Goal: Information Seeking & Learning: Learn about a topic

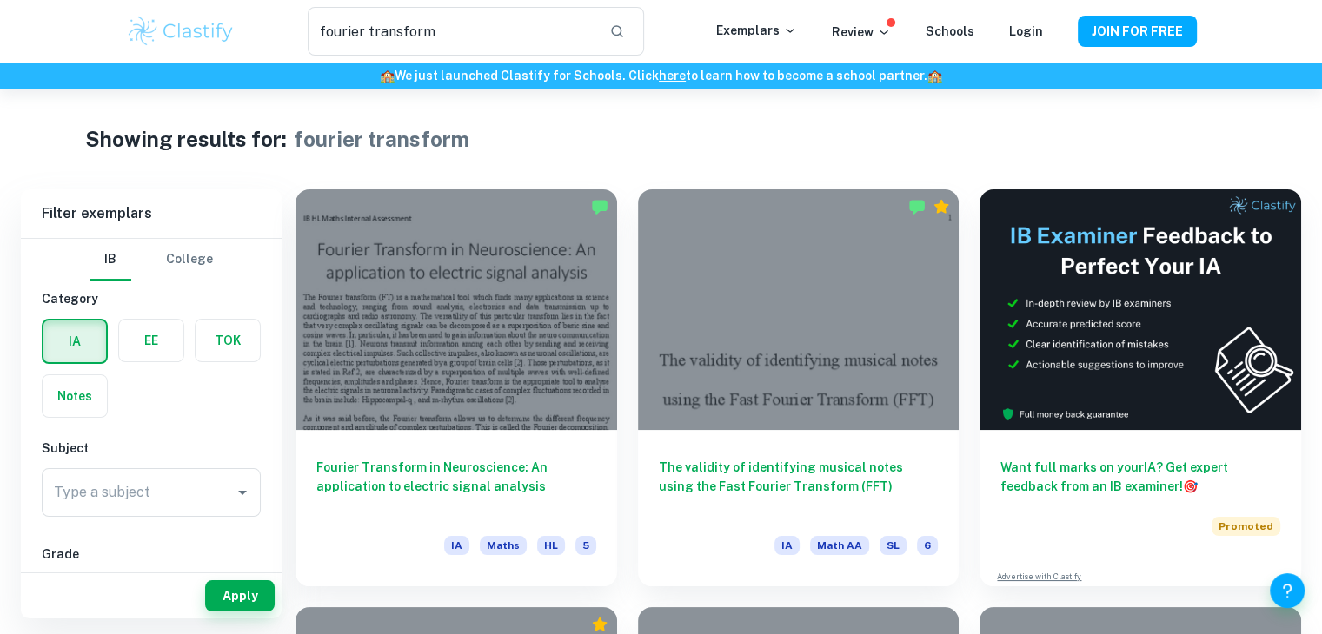
click at [438, 45] on input "fourier transform" at bounding box center [451, 31] width 287 height 49
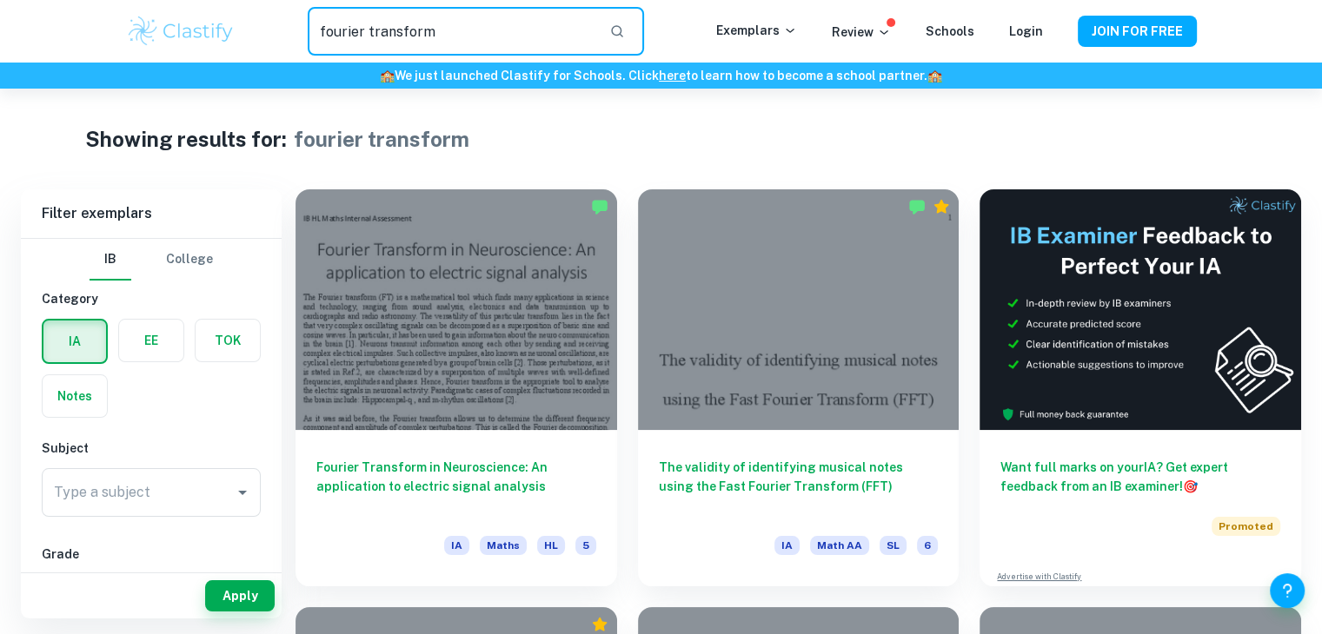
click at [438, 45] on input "fourier transform" at bounding box center [451, 31] width 287 height 49
type input "guitar string"
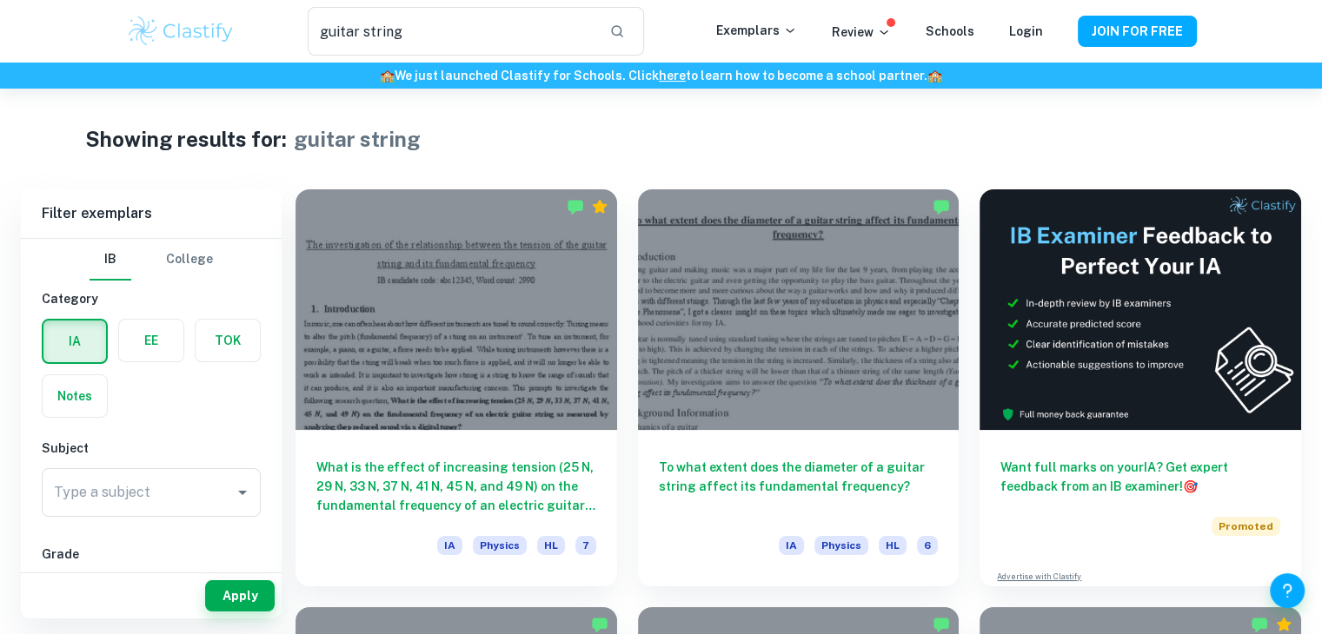
scroll to position [158, 0]
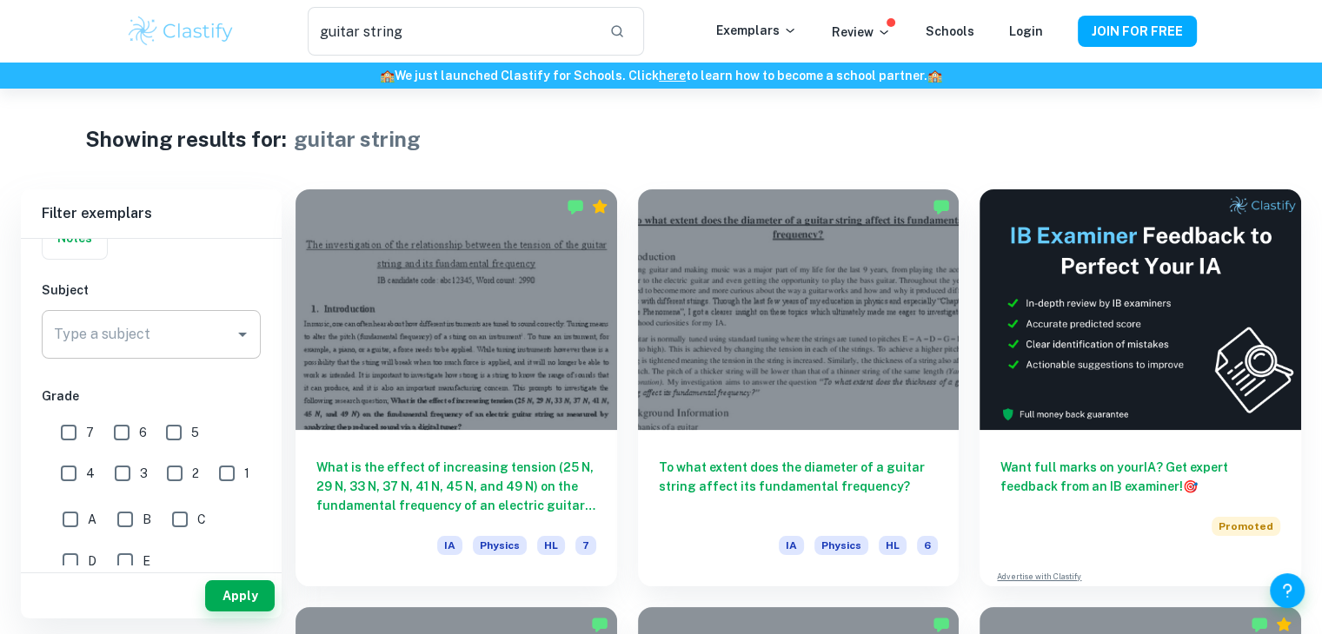
click at [199, 330] on input "Type a subject" at bounding box center [138, 334] width 177 height 33
click at [149, 434] on li "Maths" at bounding box center [151, 421] width 219 height 31
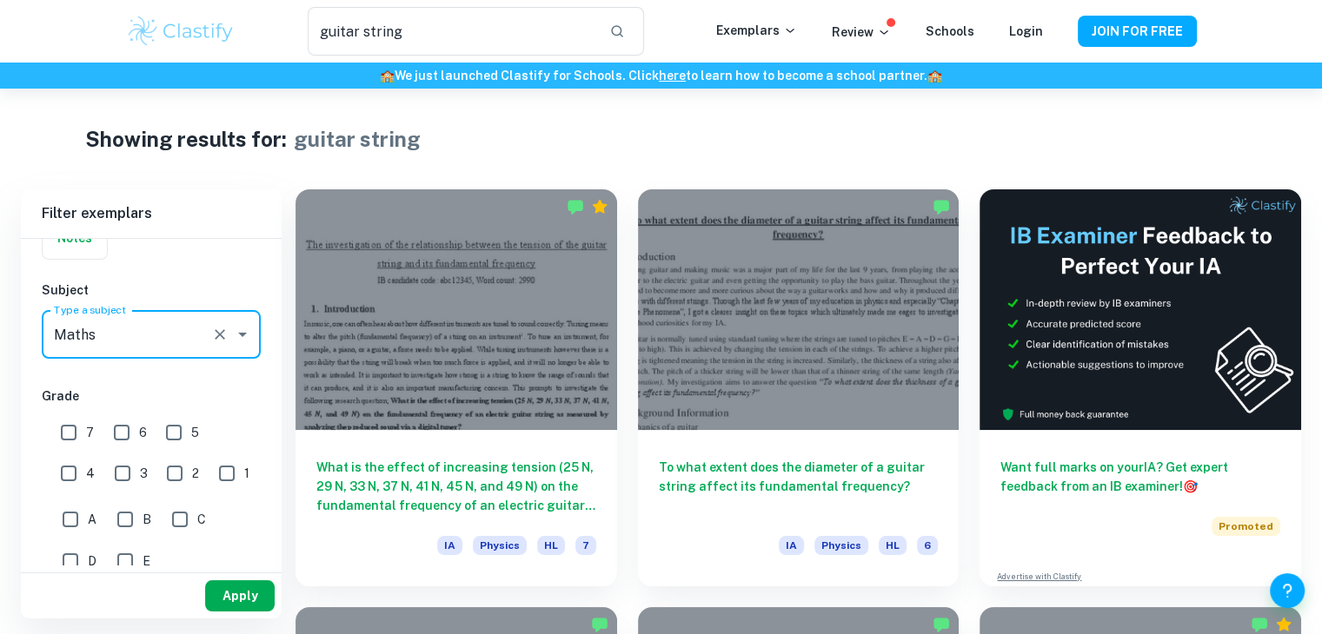
type input "Maths"
click at [244, 593] on button "Apply" at bounding box center [240, 595] width 70 height 31
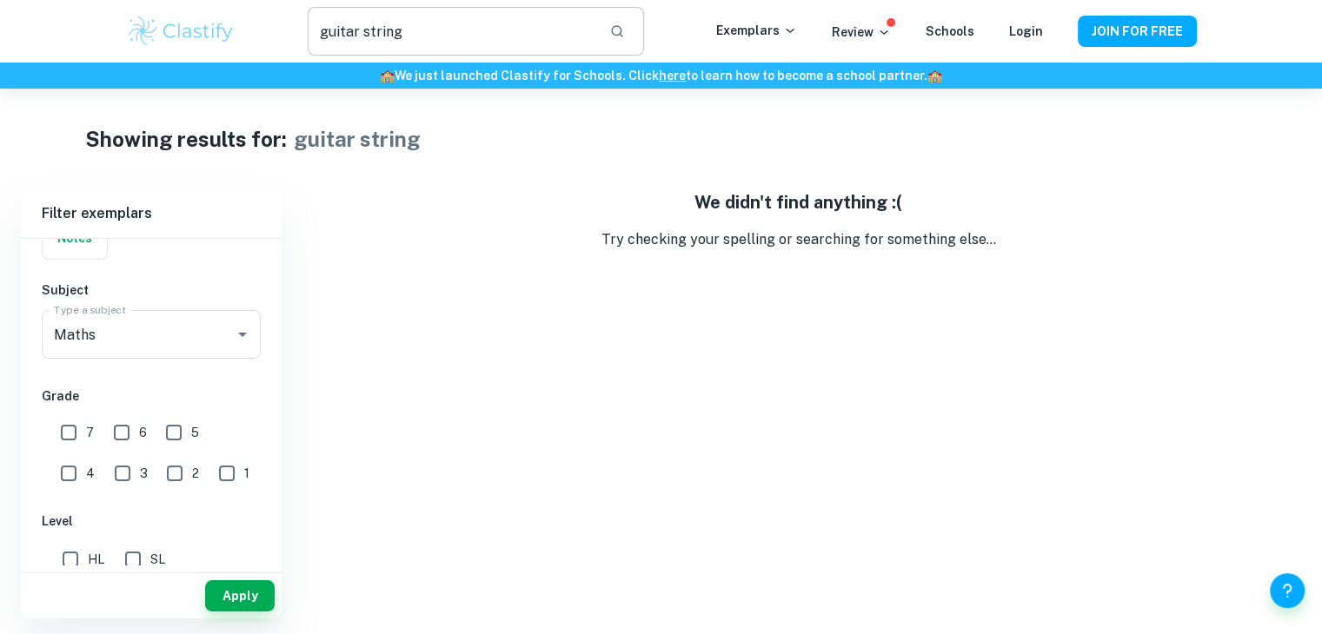
click at [420, 39] on input "guitar string" at bounding box center [451, 31] width 287 height 49
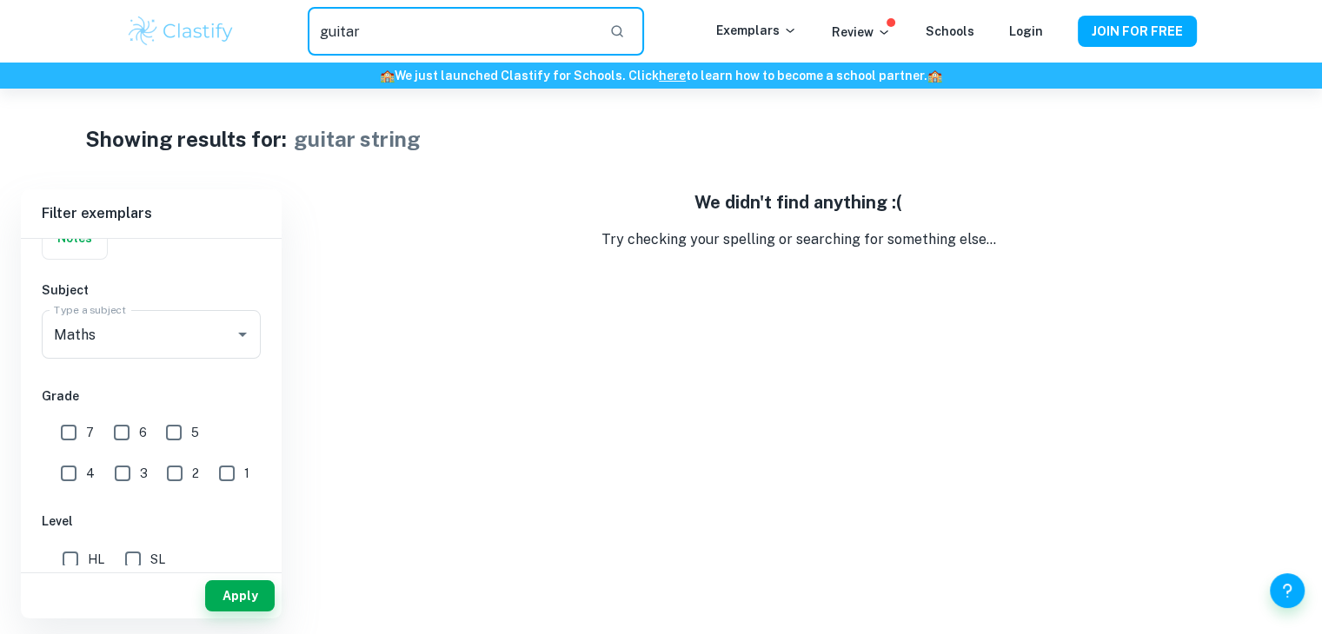
type input "guitar"
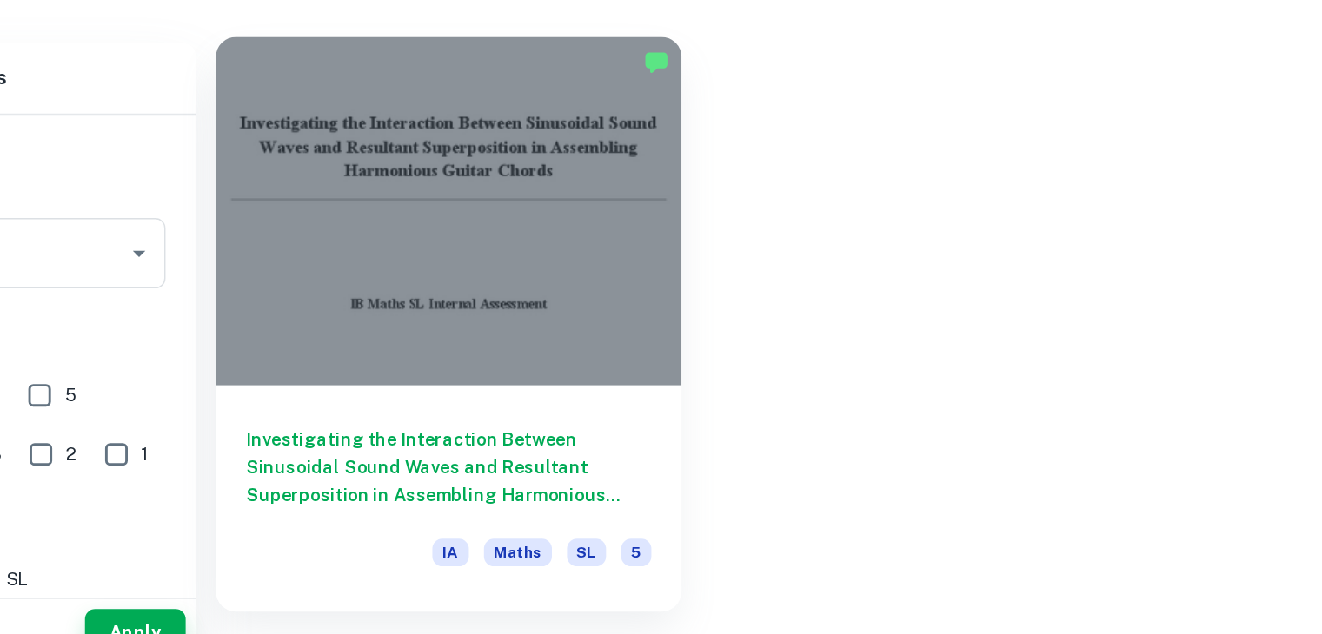
click at [489, 491] on h6 "Investigating the Interaction Between Sinusoidal Sound Waves and Resultant Supe…" at bounding box center [456, 482] width 280 height 57
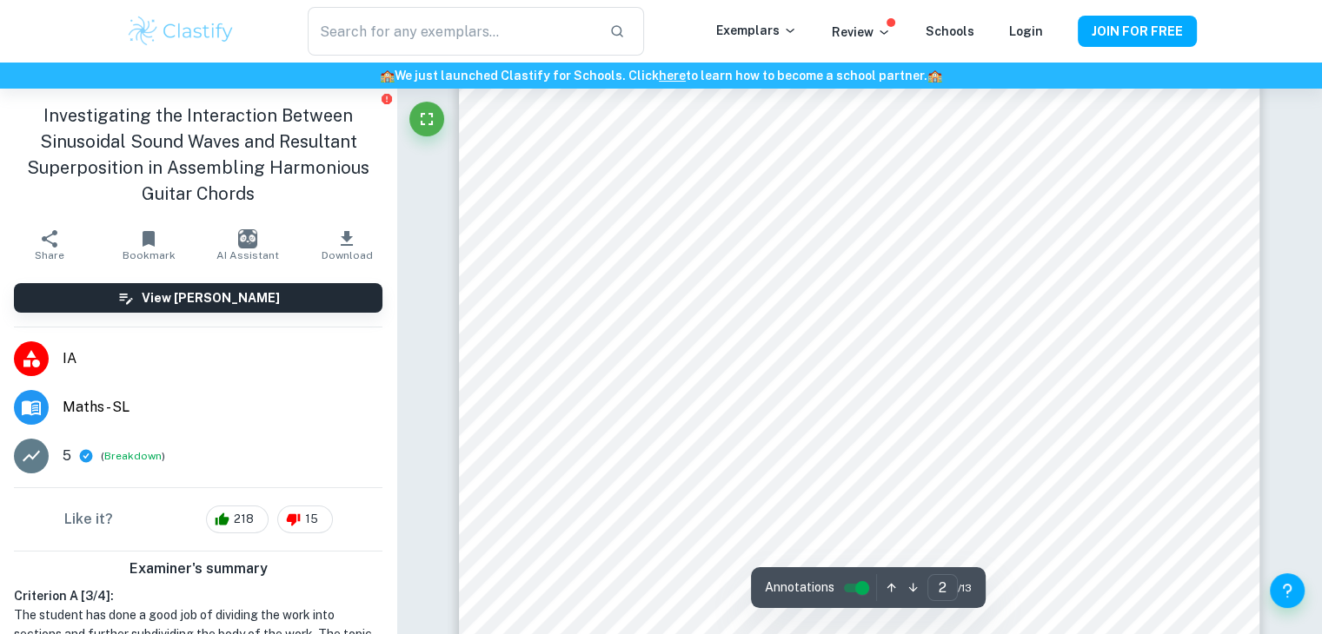
scroll to position [1359, 0]
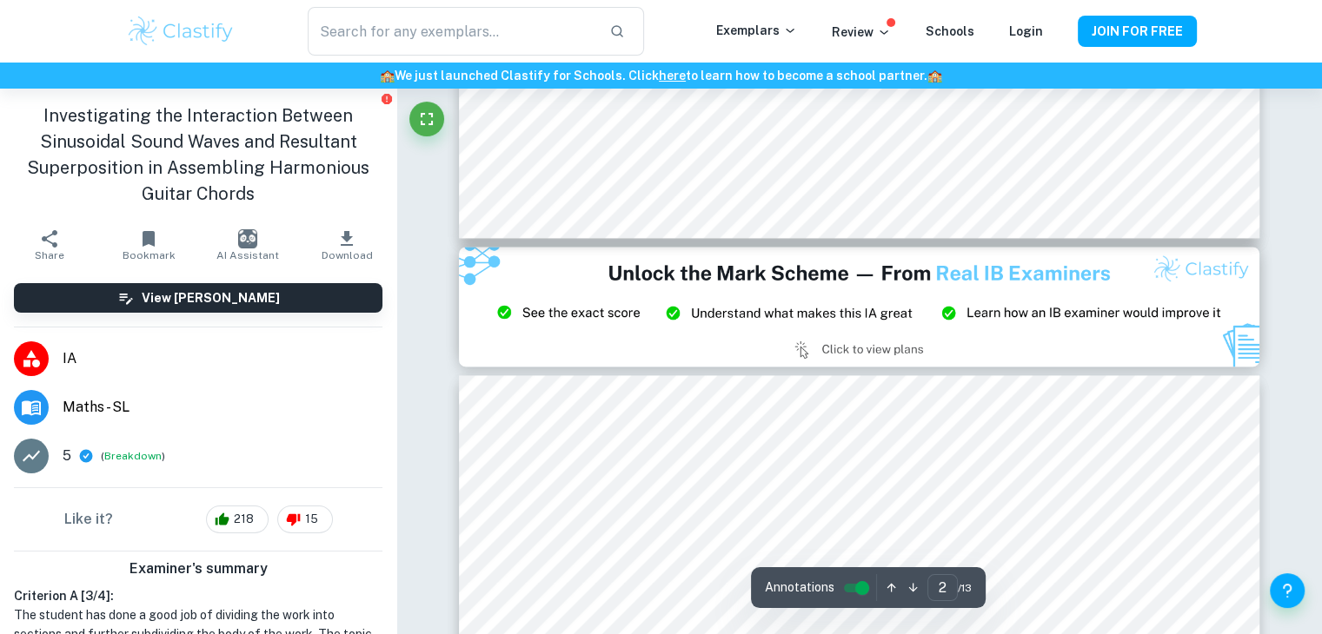
type input "3"
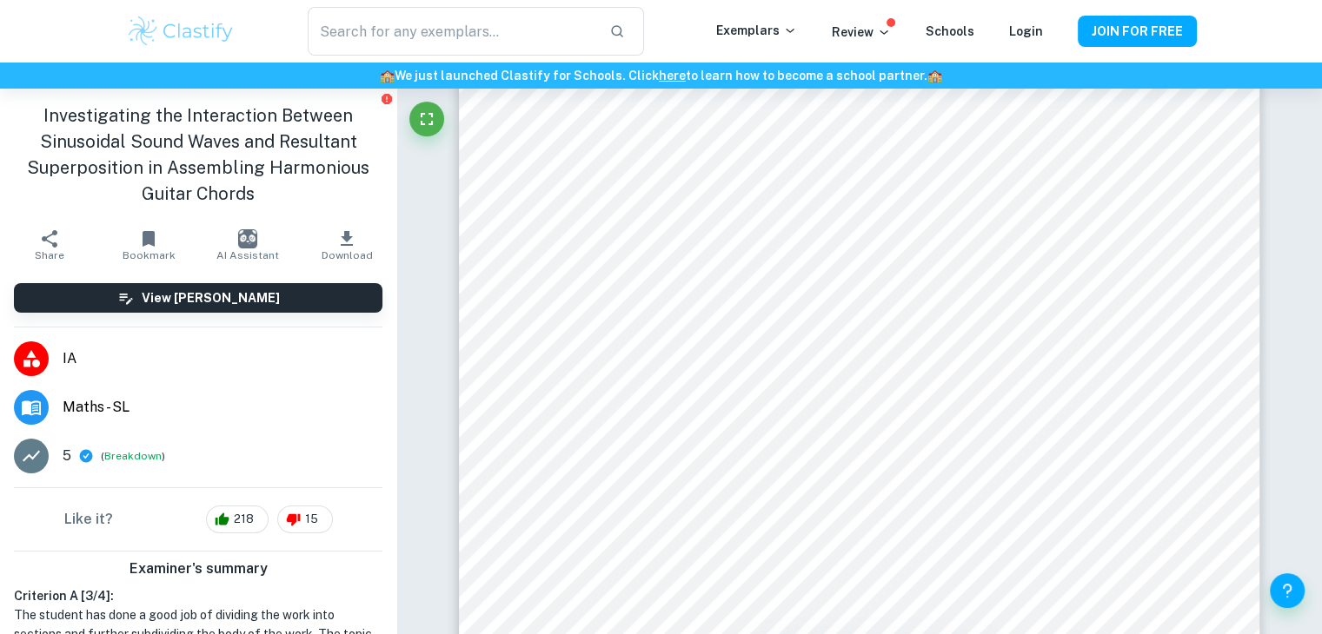
scroll to position [3098, 0]
click at [614, 497] on div at bounding box center [764, 492] width 341 height 18
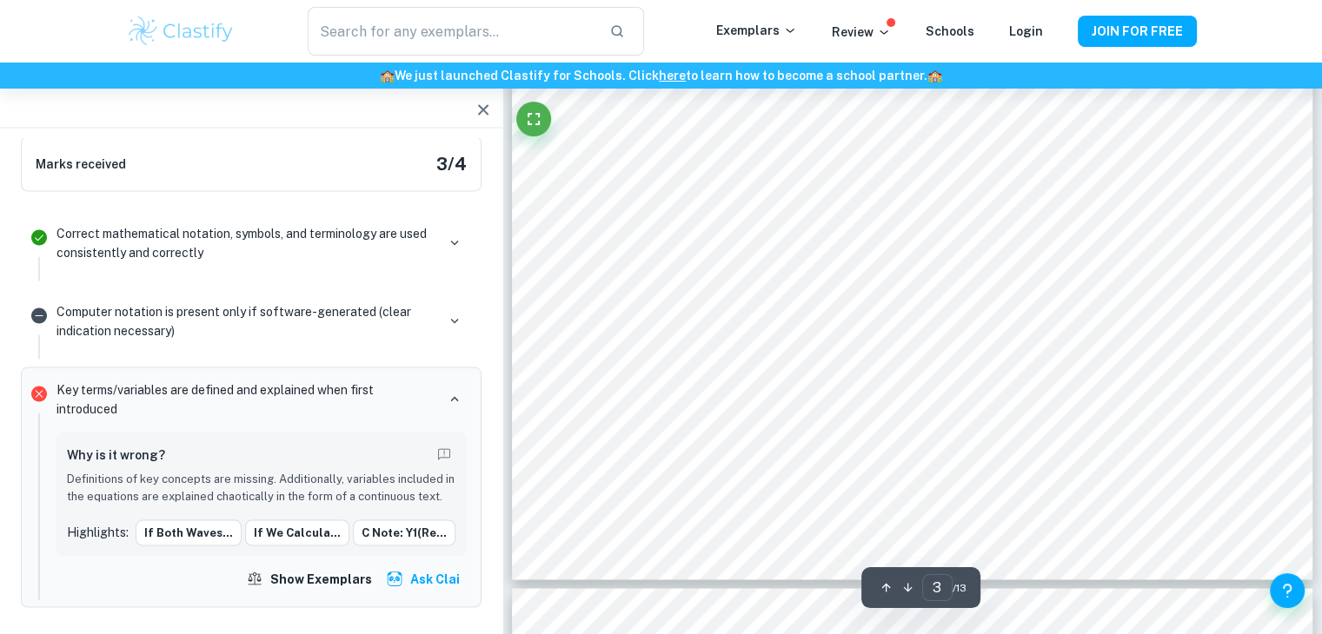
scroll to position [2942, 0]
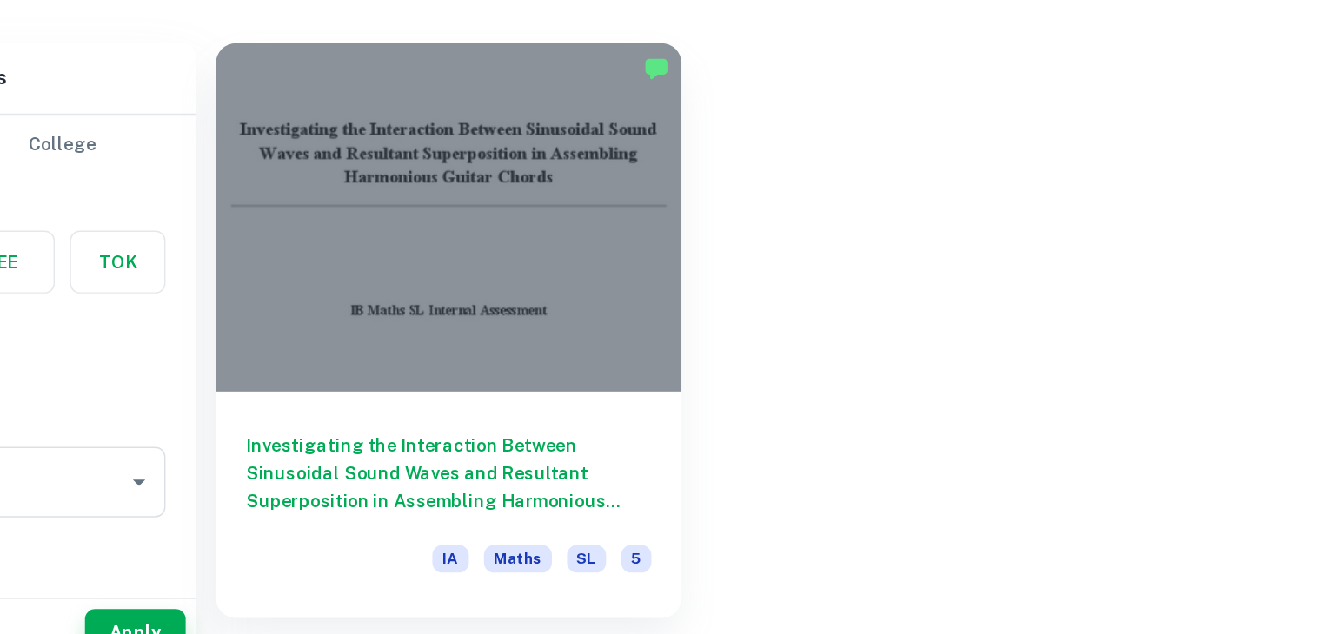
type input "guitar string"
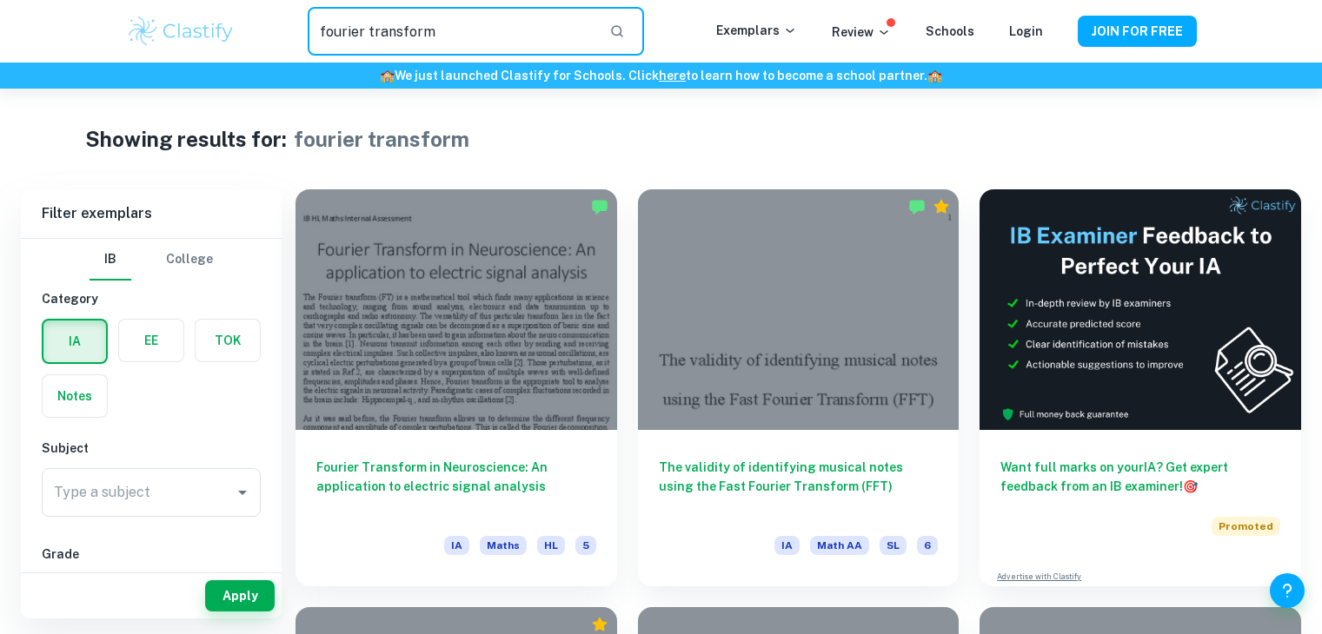
click at [589, 30] on input "fourier transform" at bounding box center [451, 31] width 287 height 49
type input "cricket"
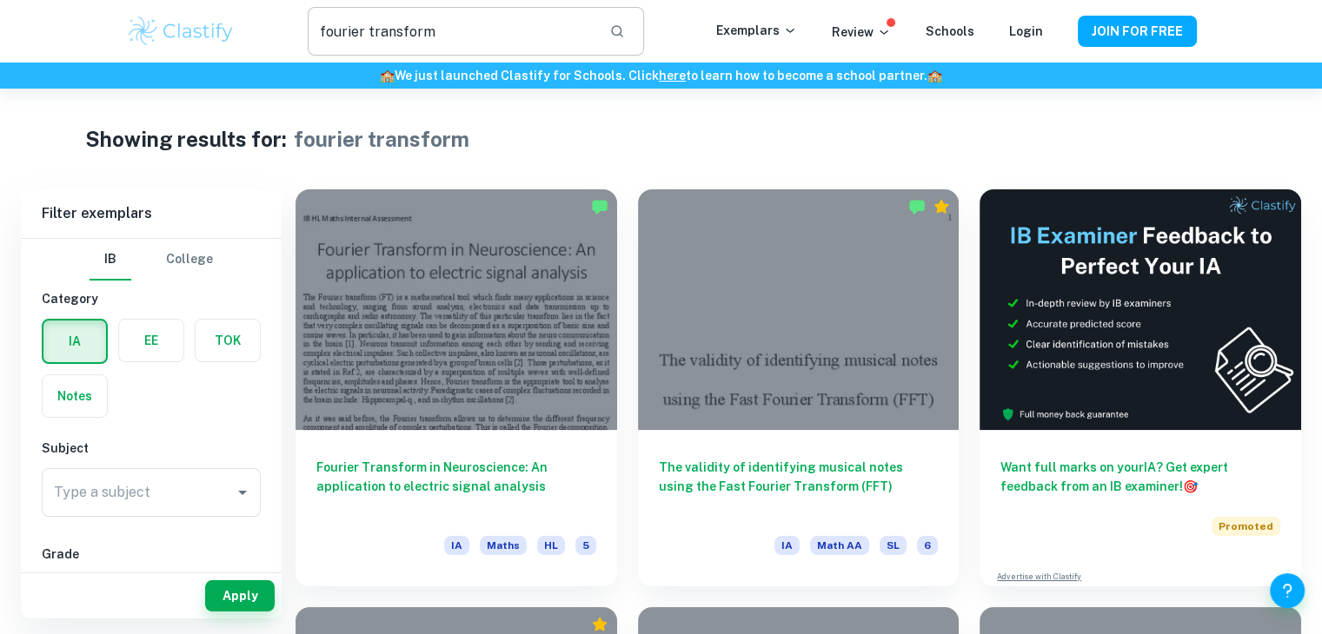
click at [540, 32] on input "fourier transform" at bounding box center [451, 31] width 287 height 49
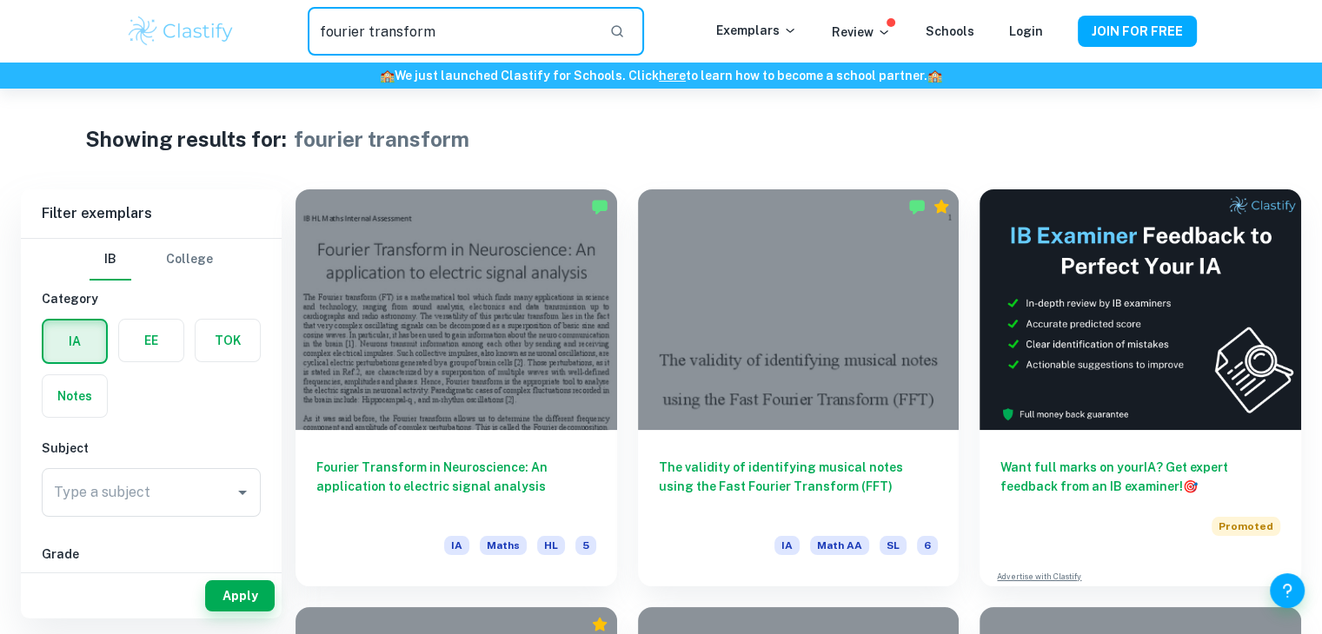
click at [540, 32] on input "fourier transform" at bounding box center [451, 31] width 287 height 49
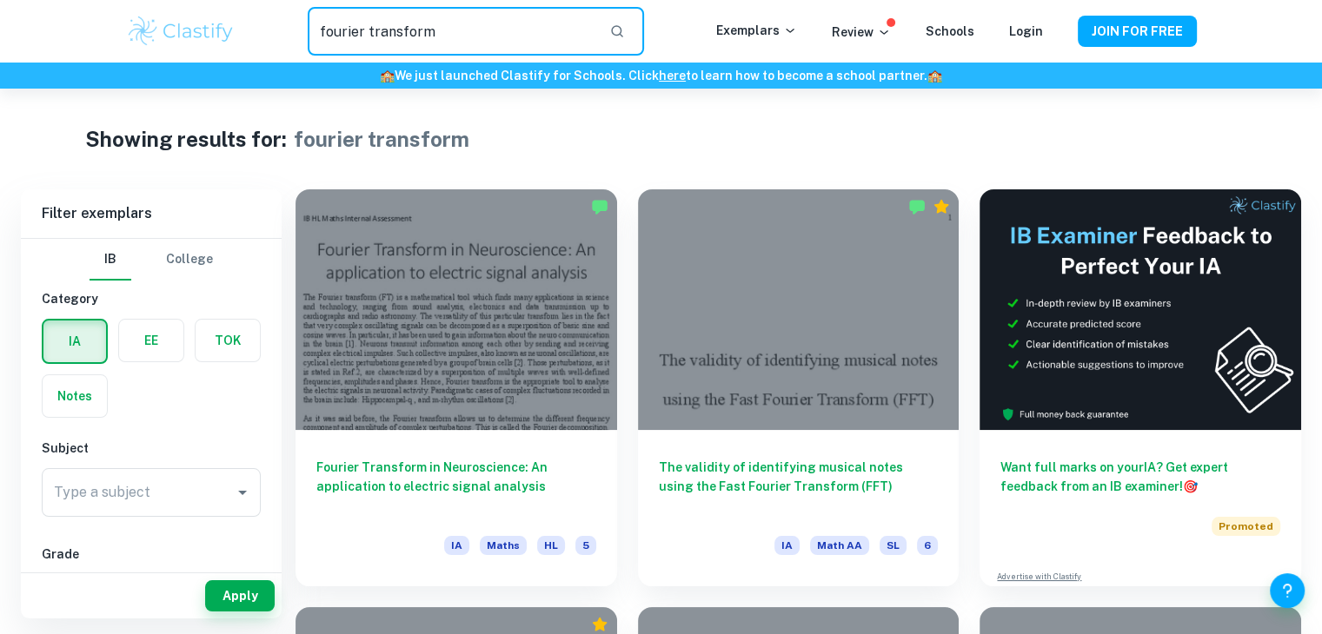
click at [540, 32] on input "fourier transform" at bounding box center [451, 31] width 287 height 49
type input "volume"
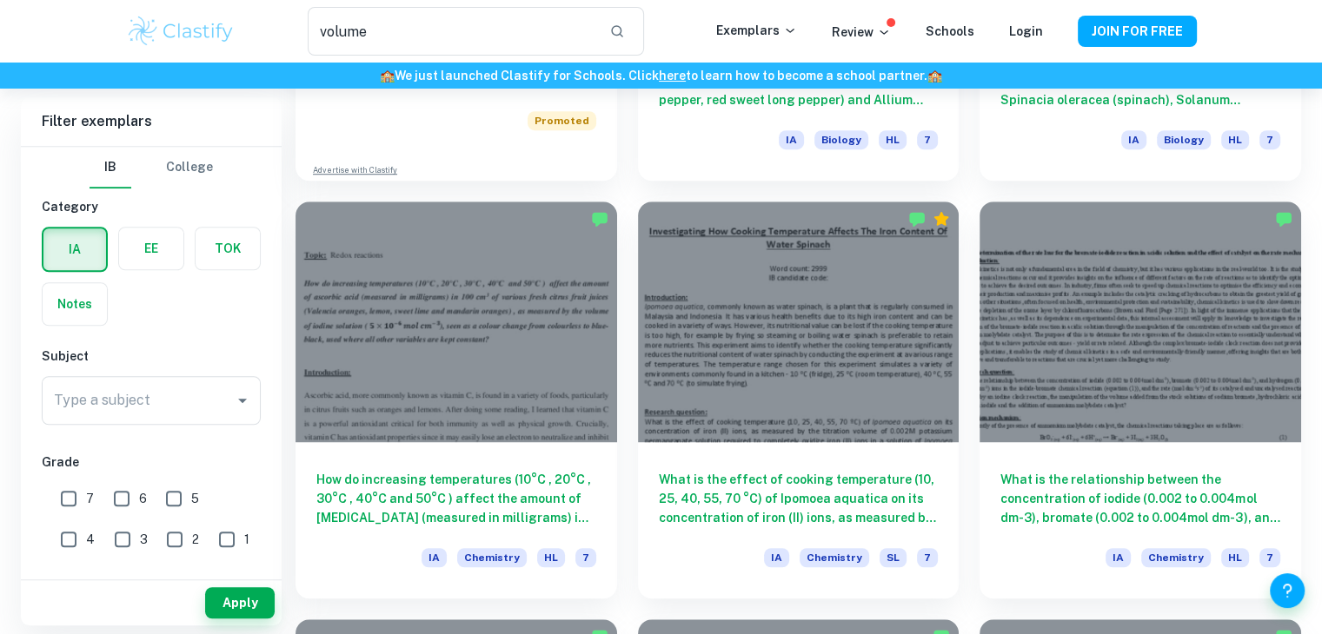
scroll to position [1249, 0]
